Goal: Task Accomplishment & Management: Use online tool/utility

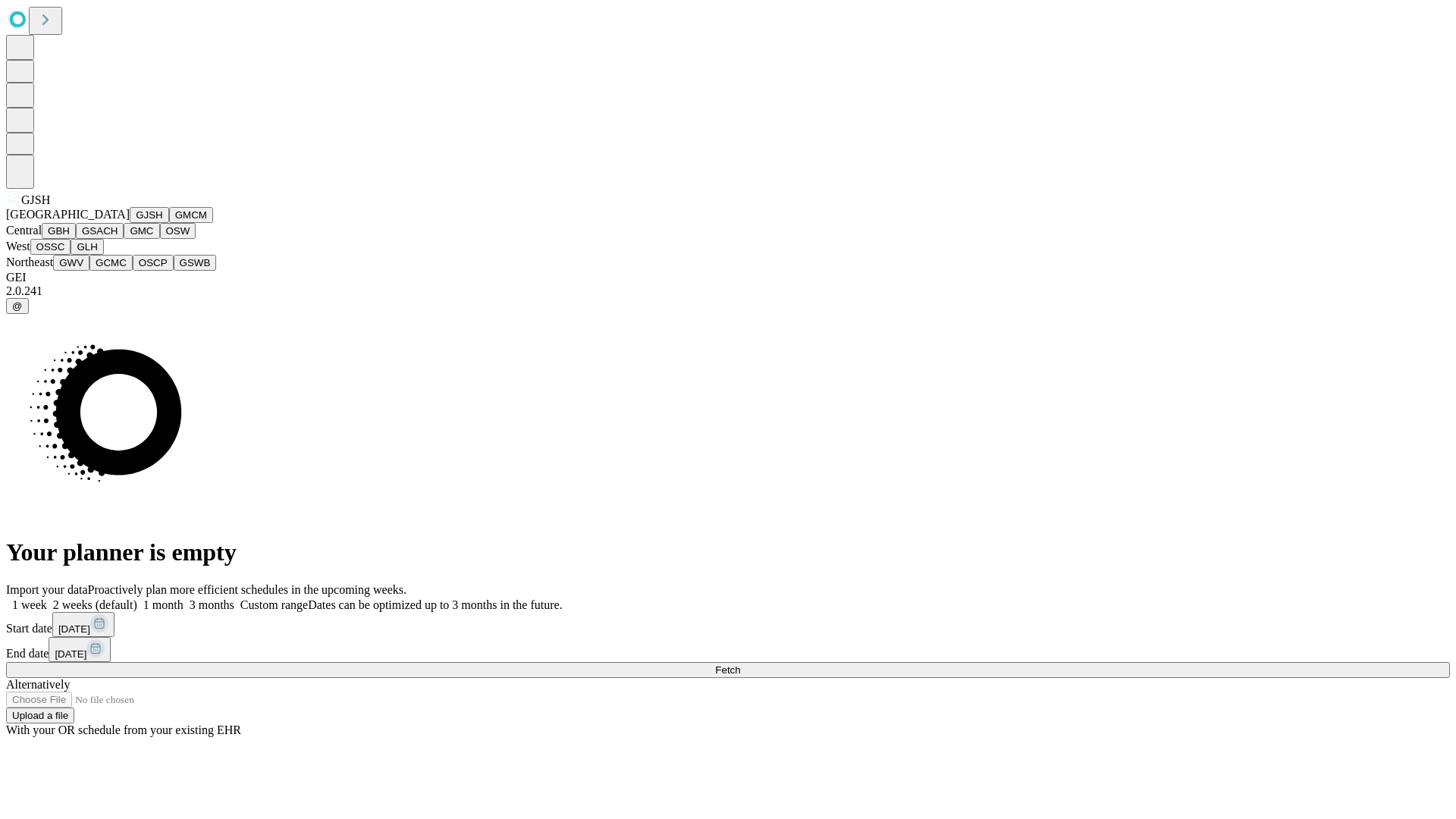
click at [130, 223] on button "GJSH" at bounding box center [149, 215] width 40 height 16
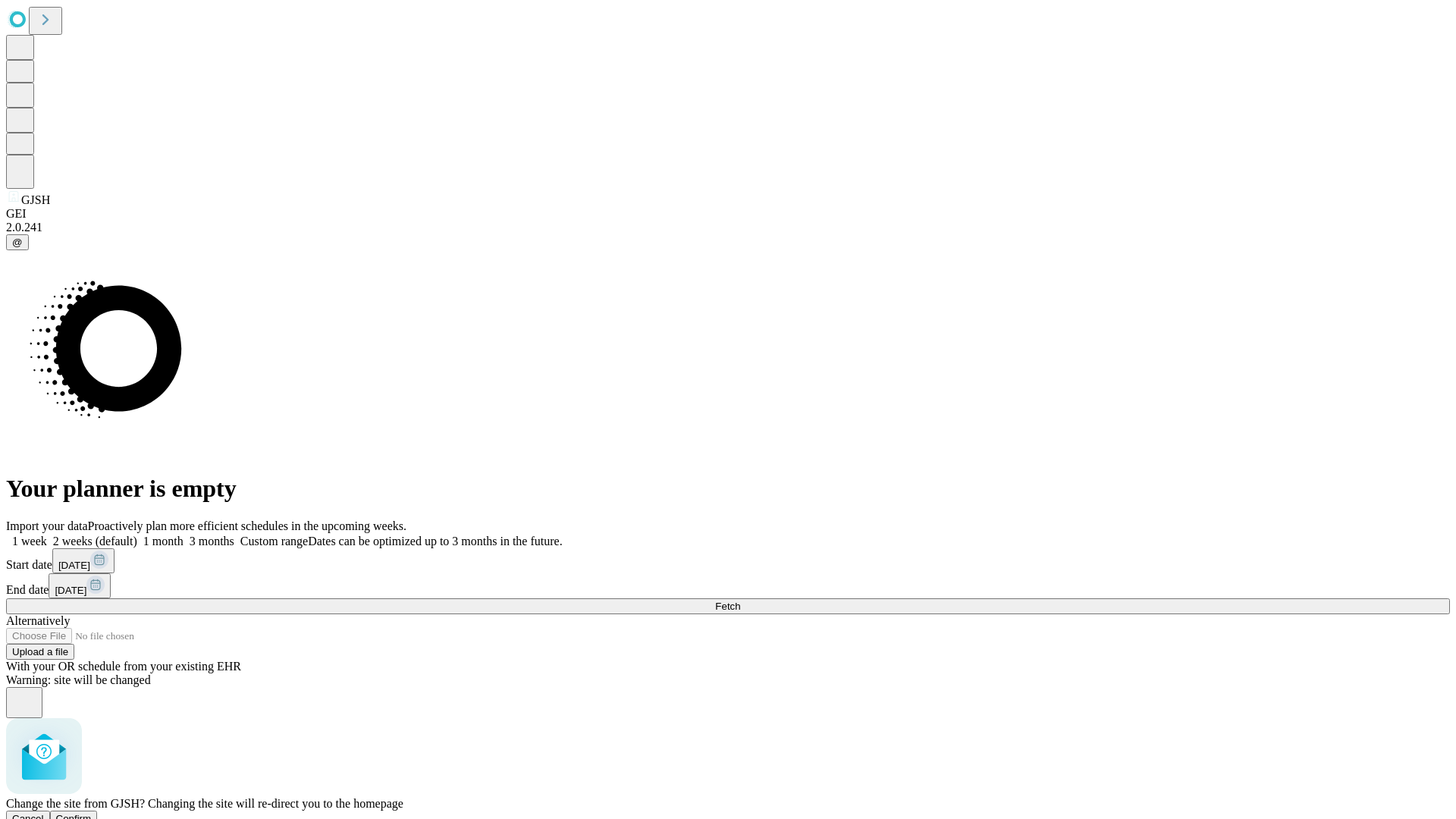
click at [91, 813] on span "Confirm" at bounding box center [74, 818] width 36 height 11
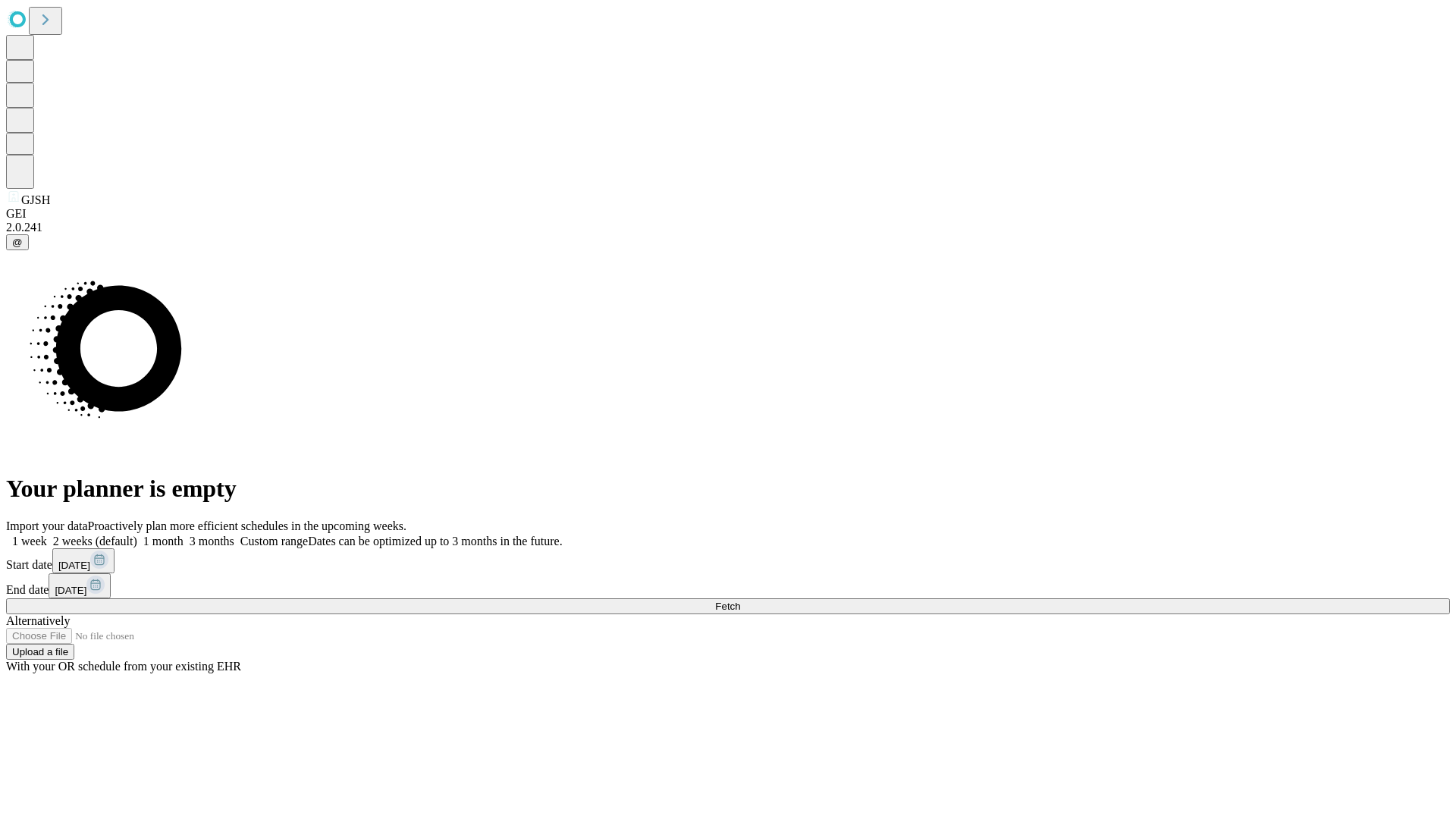
click at [138, 534] on label "2 weeks (default)" at bounding box center [91, 541] width 90 height 13
click at [740, 600] on span "Fetch" at bounding box center [727, 606] width 25 height 11
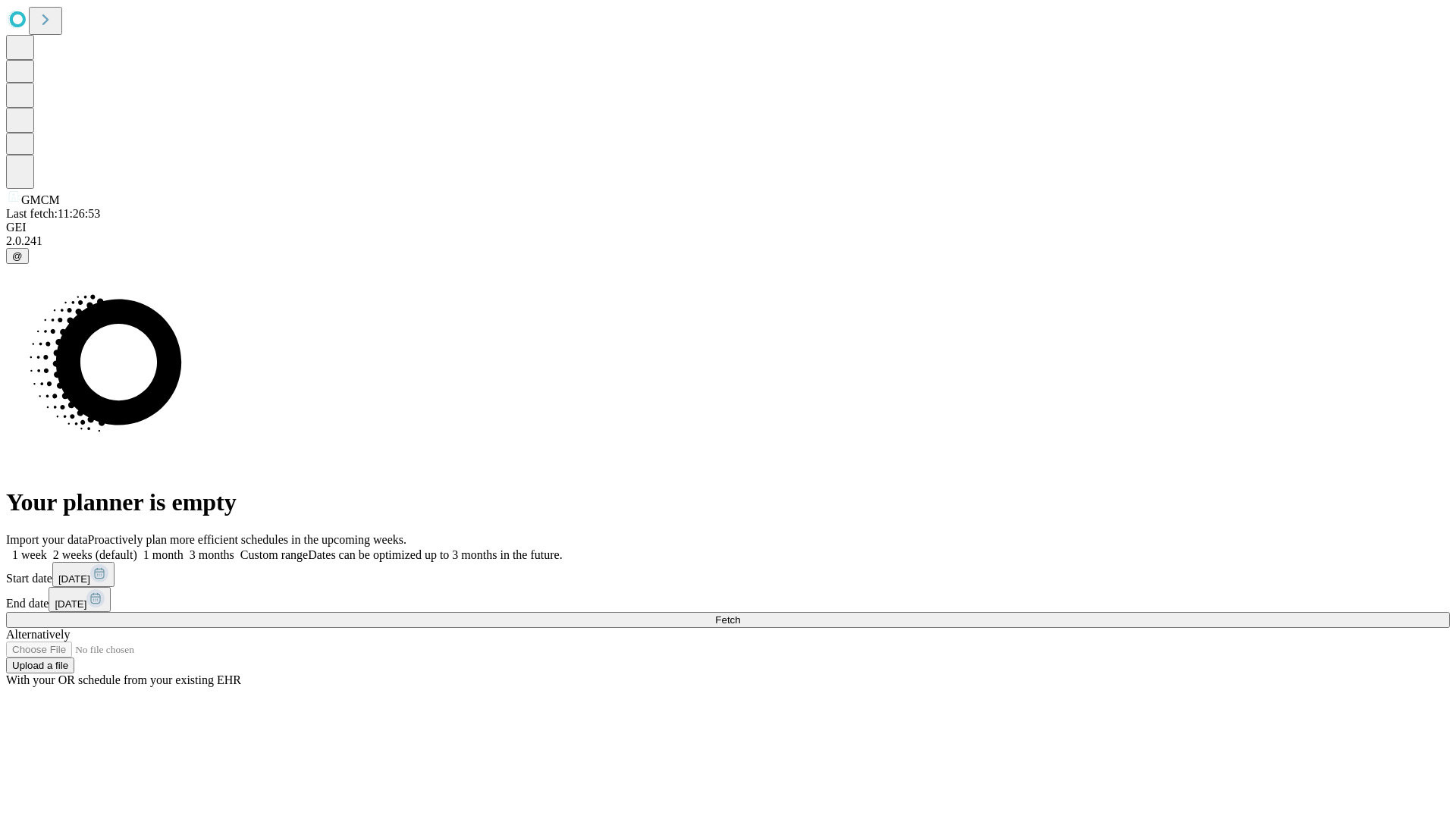
click at [138, 548] on label "2 weeks (default)" at bounding box center [91, 554] width 90 height 13
click at [740, 614] on span "Fetch" at bounding box center [727, 619] width 25 height 11
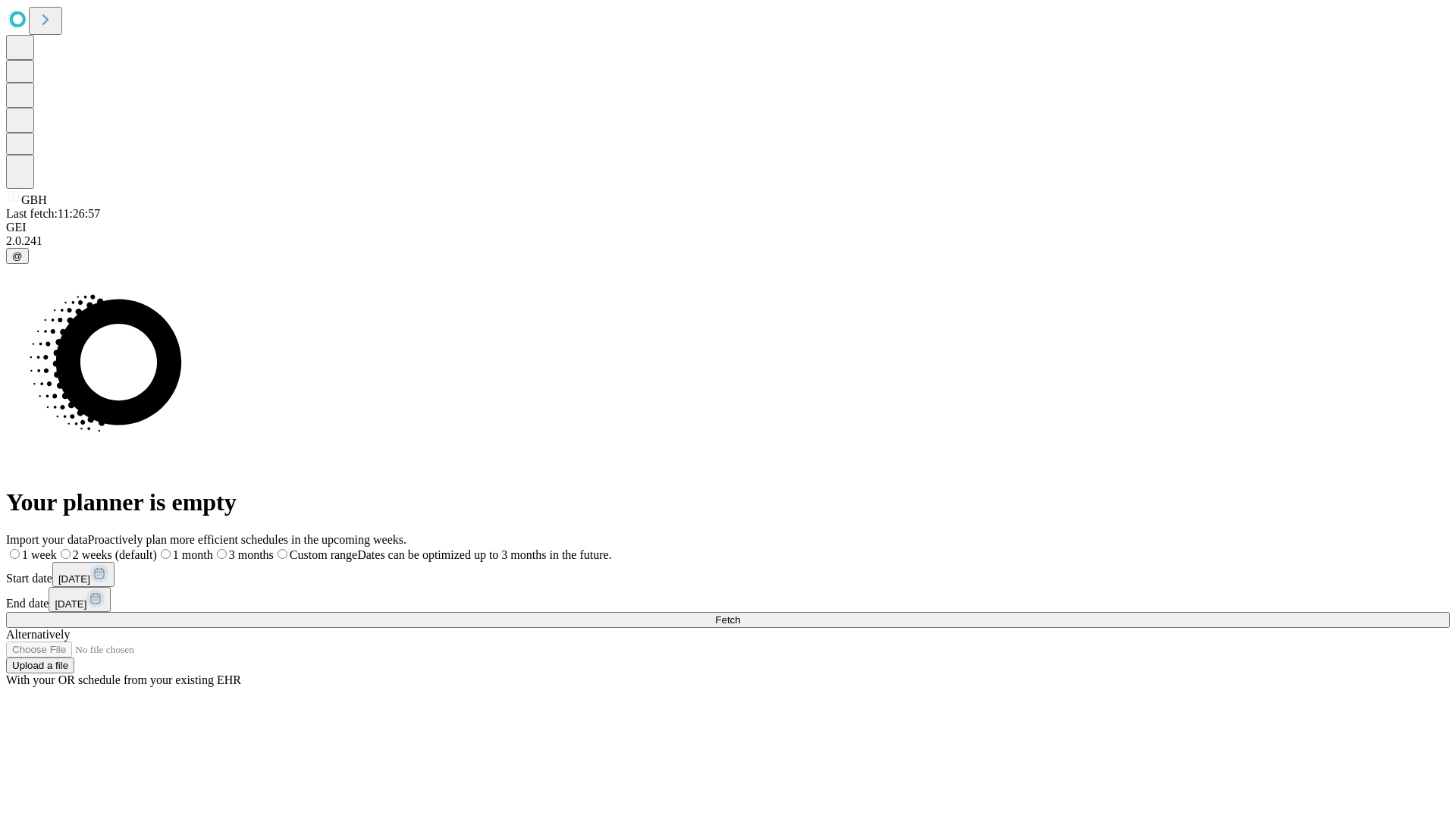
click at [157, 548] on label "2 weeks (default)" at bounding box center [107, 554] width 100 height 13
click at [740, 614] on span "Fetch" at bounding box center [727, 619] width 25 height 11
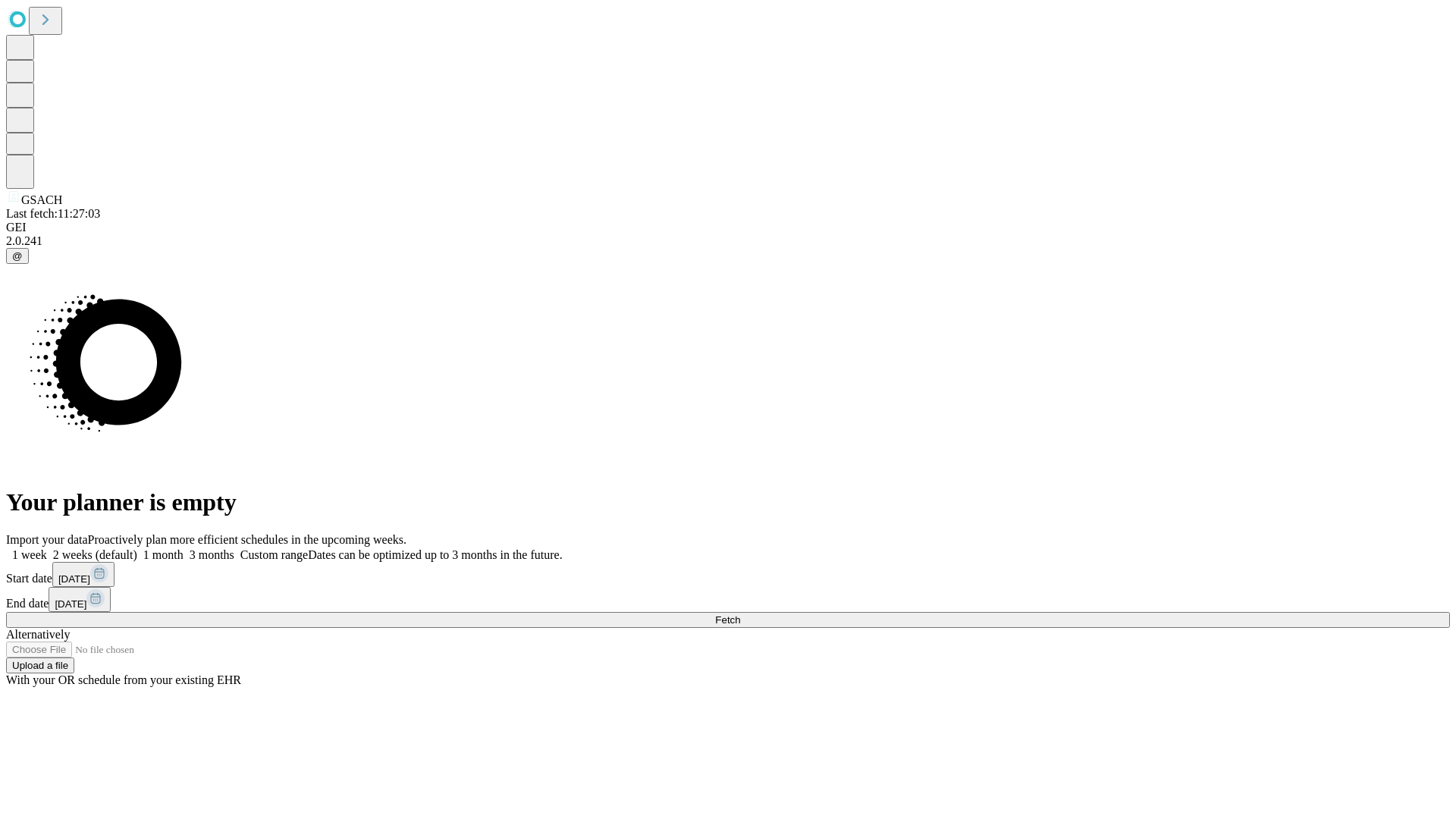
click at [138, 548] on label "2 weeks (default)" at bounding box center [91, 554] width 90 height 13
click at [740, 614] on span "Fetch" at bounding box center [727, 619] width 25 height 11
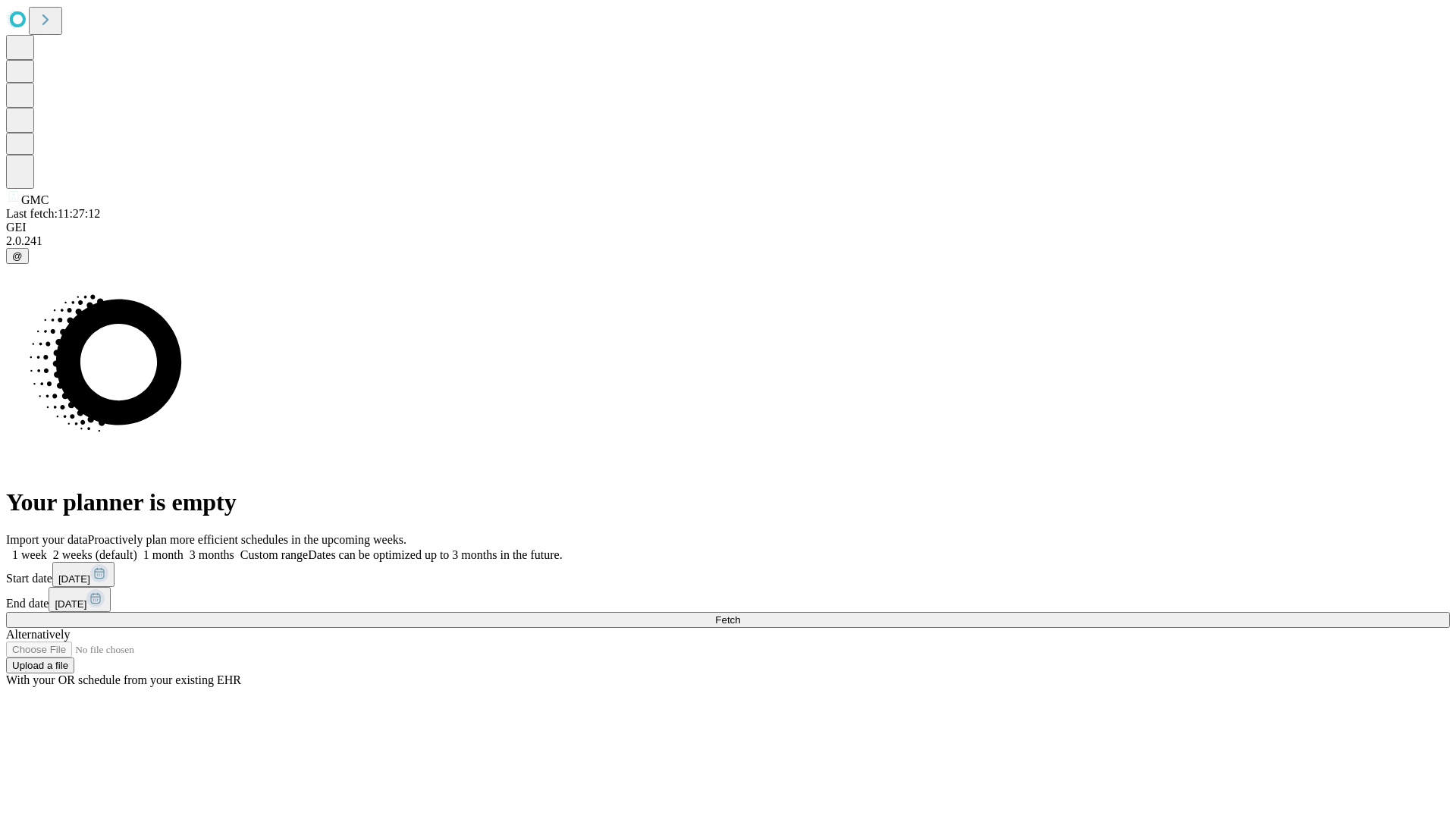
click at [138, 548] on label "2 weeks (default)" at bounding box center [91, 554] width 90 height 13
click at [740, 614] on span "Fetch" at bounding box center [727, 619] width 25 height 11
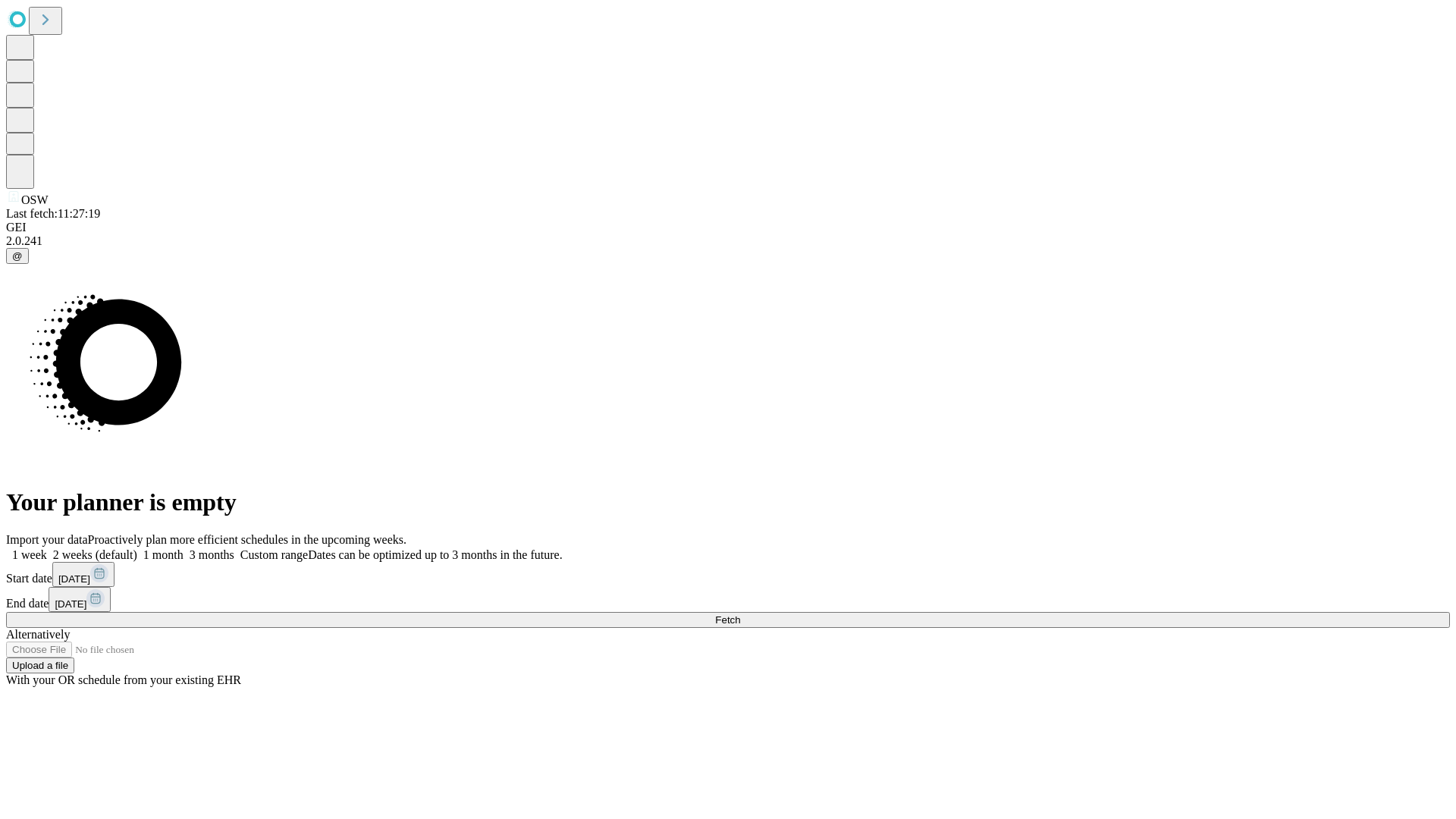
click at [138, 548] on label "2 weeks (default)" at bounding box center [91, 554] width 90 height 13
click at [740, 614] on span "Fetch" at bounding box center [727, 619] width 25 height 11
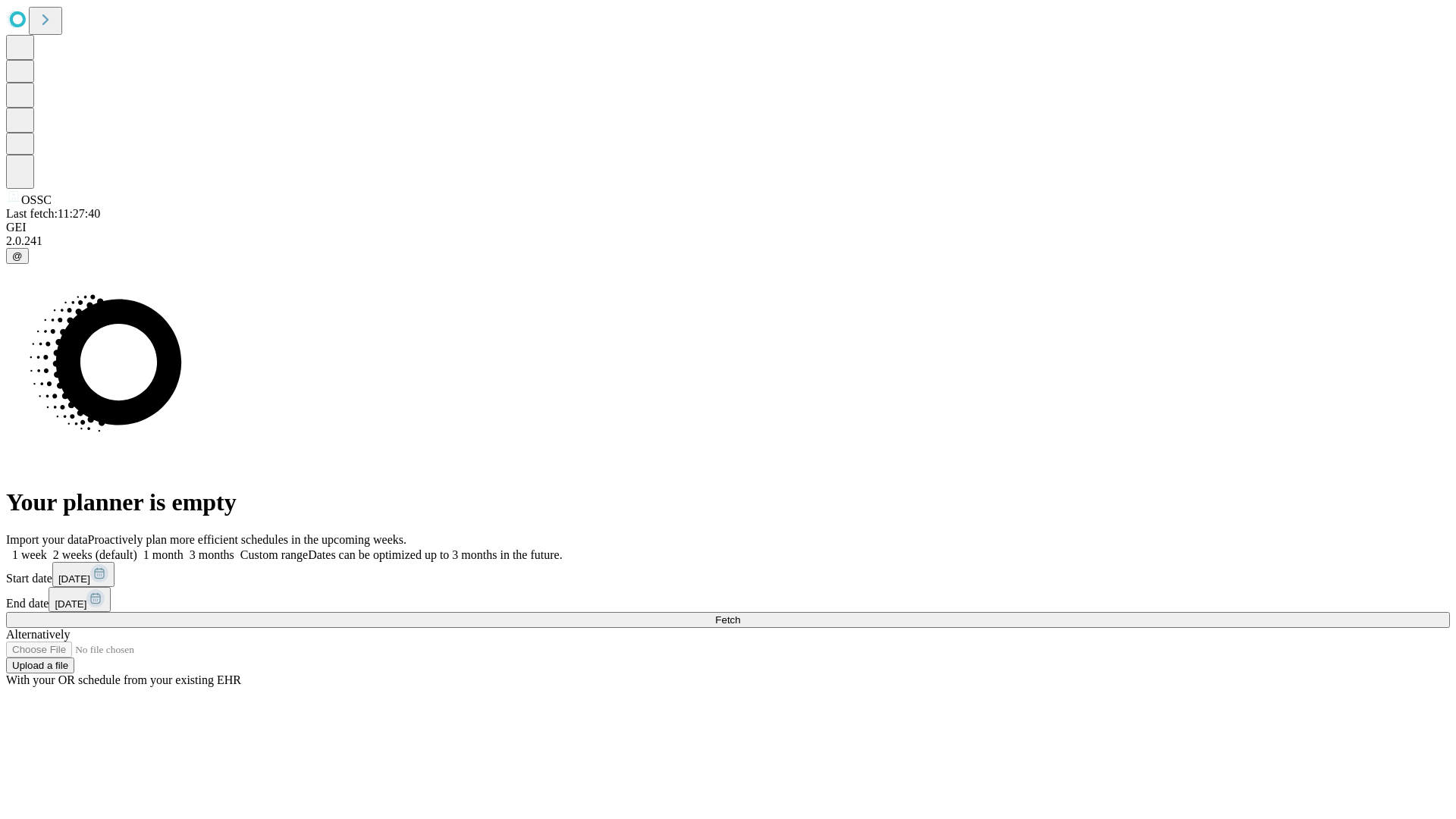
click at [138, 548] on label "2 weeks (default)" at bounding box center [91, 554] width 90 height 13
click at [740, 614] on span "Fetch" at bounding box center [727, 619] width 25 height 11
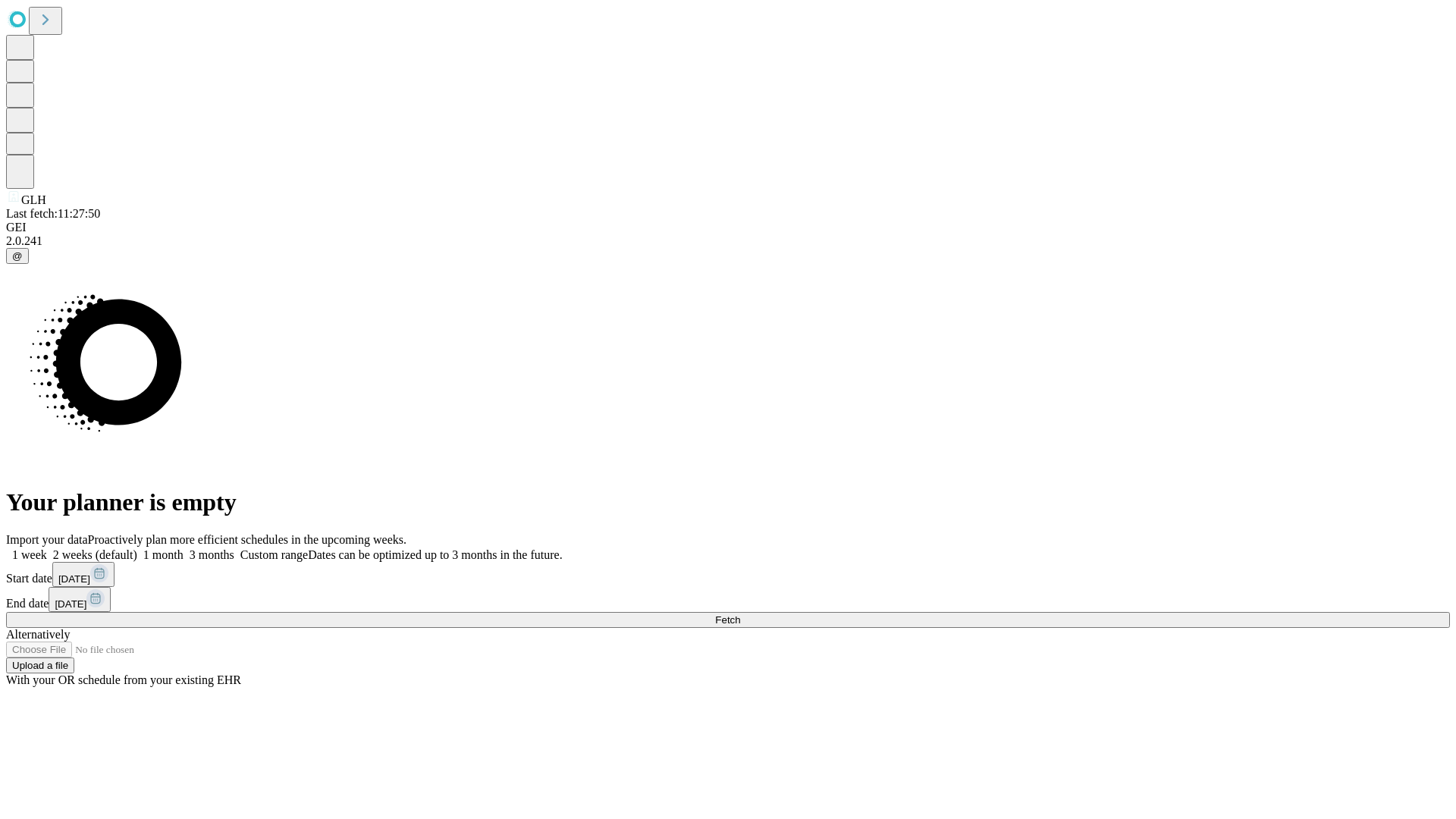
click at [740, 614] on span "Fetch" at bounding box center [727, 619] width 25 height 11
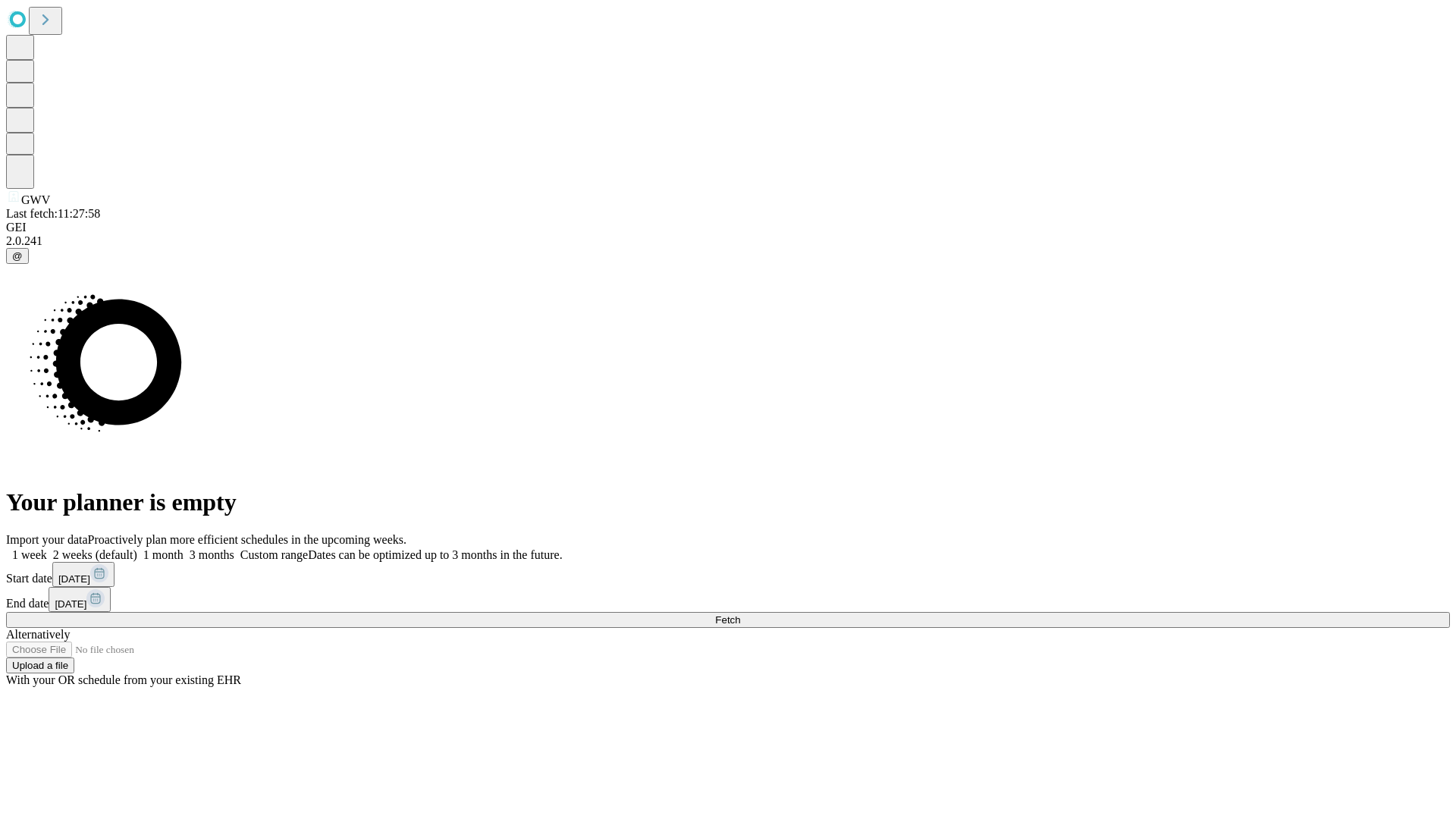
click at [138, 548] on label "2 weeks (default)" at bounding box center [91, 554] width 90 height 13
click at [740, 614] on span "Fetch" at bounding box center [727, 619] width 25 height 11
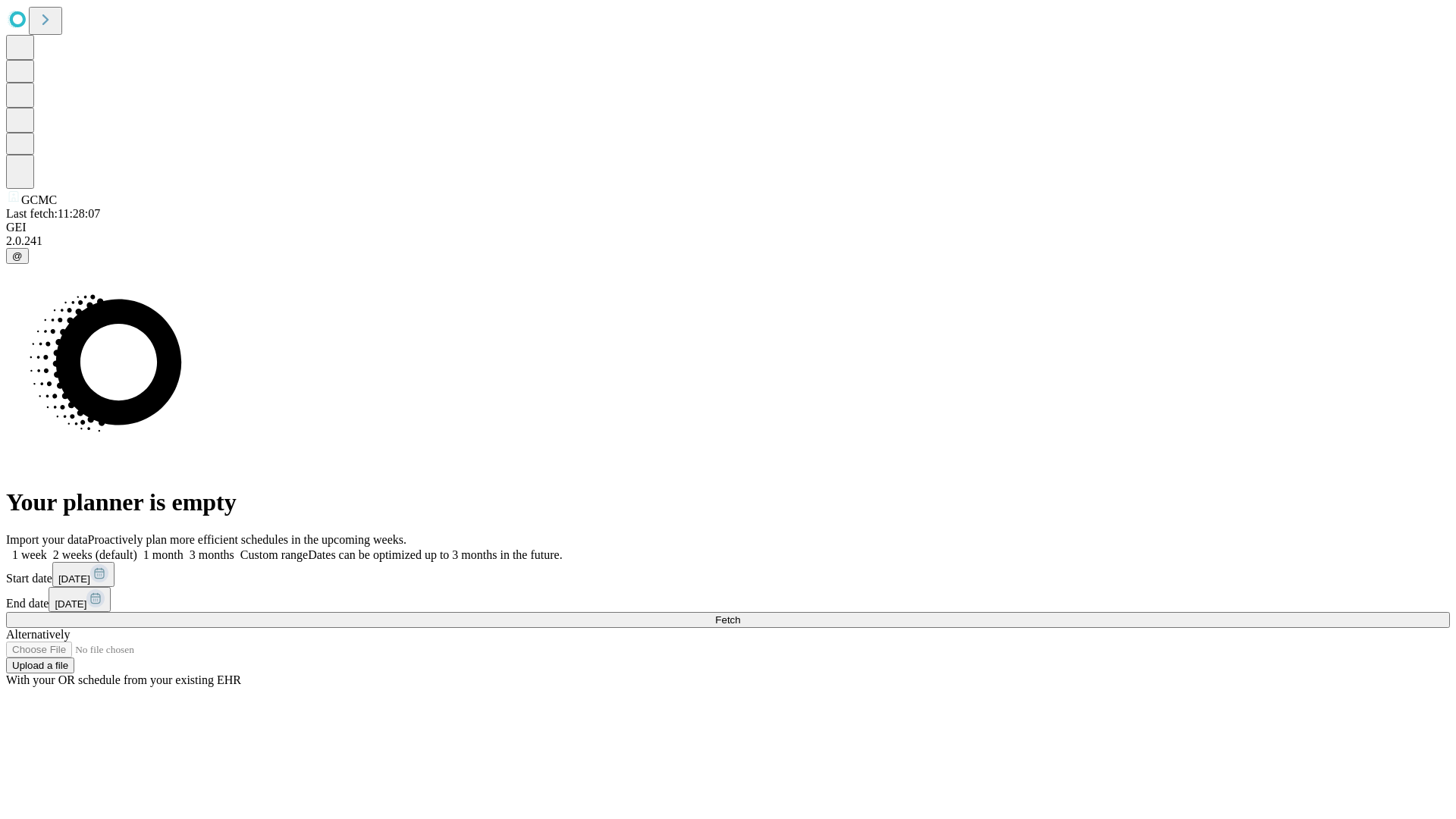
click at [138, 548] on label "2 weeks (default)" at bounding box center [91, 554] width 90 height 13
click at [740, 614] on span "Fetch" at bounding box center [727, 619] width 25 height 11
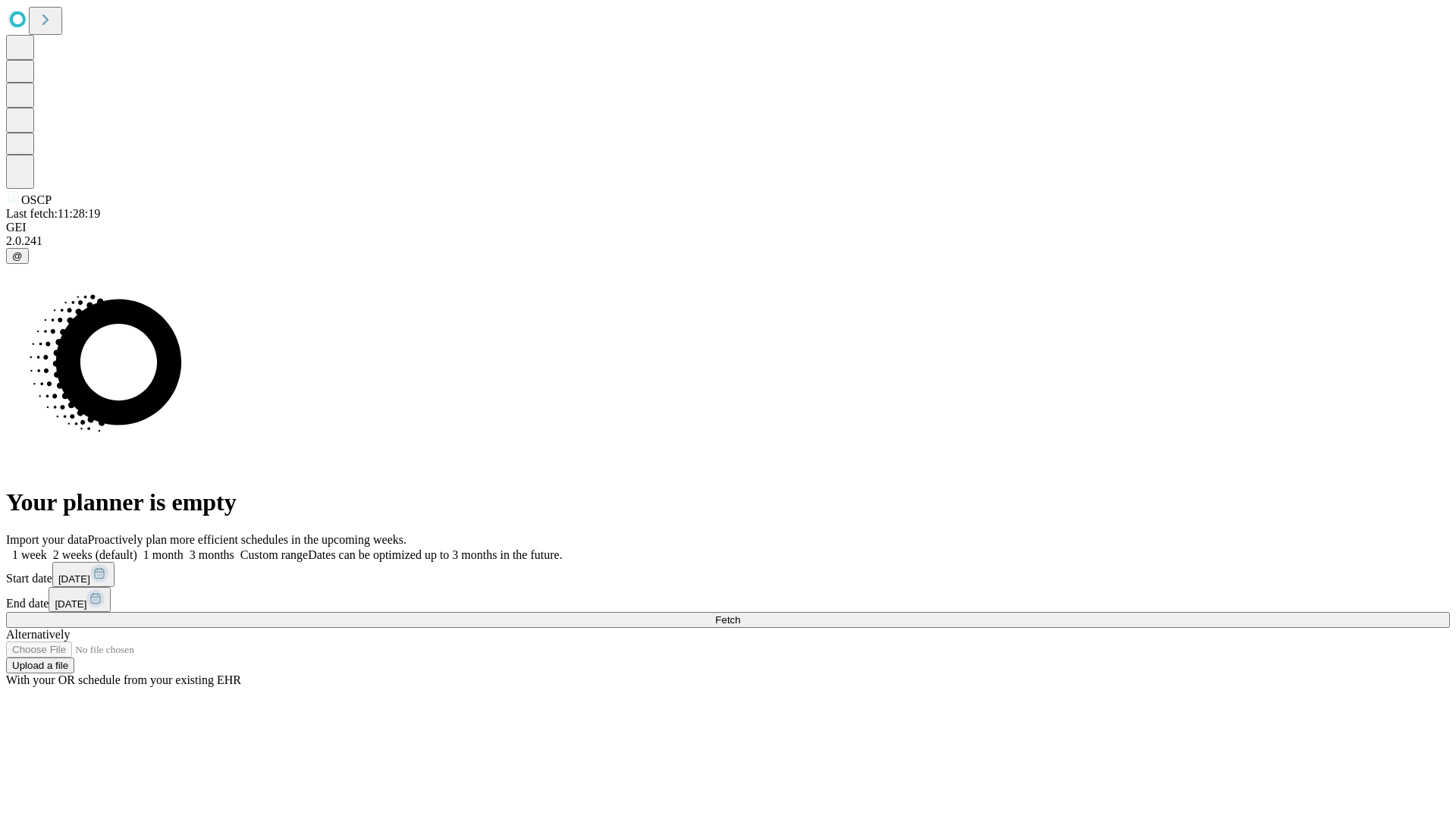
click at [138, 548] on label "2 weeks (default)" at bounding box center [91, 554] width 90 height 13
click at [740, 614] on span "Fetch" at bounding box center [727, 619] width 25 height 11
